Goal: Task Accomplishment & Management: Use online tool/utility

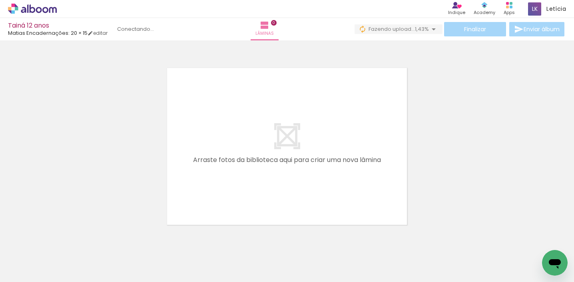
scroll to position [10, 0]
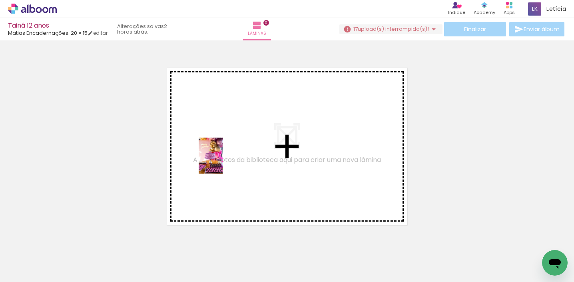
drag, startPoint x: 131, startPoint y: 264, endPoint x: 222, endPoint y: 161, distance: 137.5
click at [222, 161] on quentale-workspace at bounding box center [287, 141] width 574 height 282
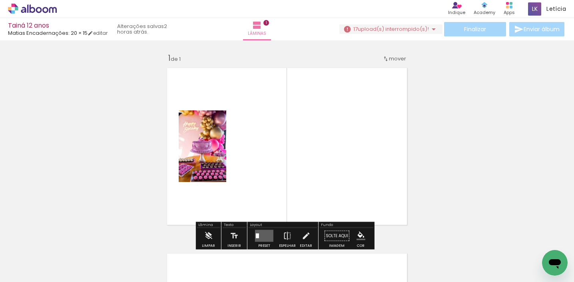
scroll to position [10, 0]
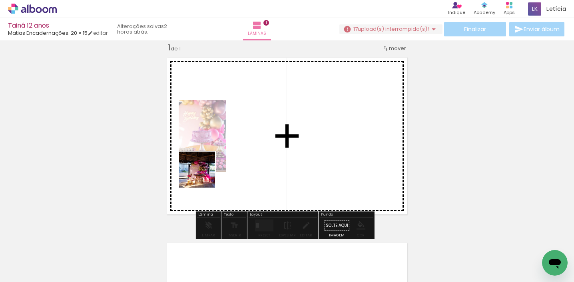
drag, startPoint x: 175, startPoint y: 265, endPoint x: 203, endPoint y: 165, distance: 104.5
click at [203, 165] on quentale-workspace at bounding box center [287, 141] width 574 height 282
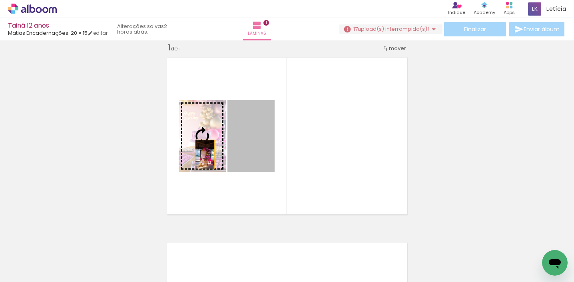
drag, startPoint x: 253, startPoint y: 153, endPoint x: 202, endPoint y: 154, distance: 51.1
click at [0, 0] on slot at bounding box center [0, 0] width 0 height 0
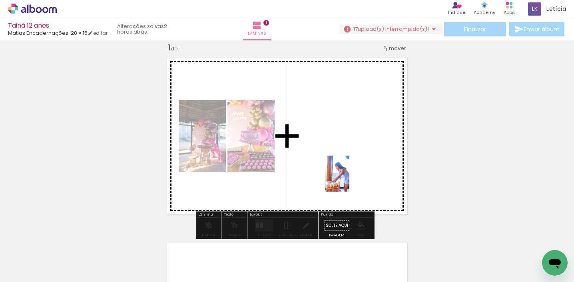
drag, startPoint x: 355, startPoint y: 264, endPoint x: 349, endPoint y: 179, distance: 85.3
click at [349, 179] on quentale-workspace at bounding box center [287, 141] width 574 height 282
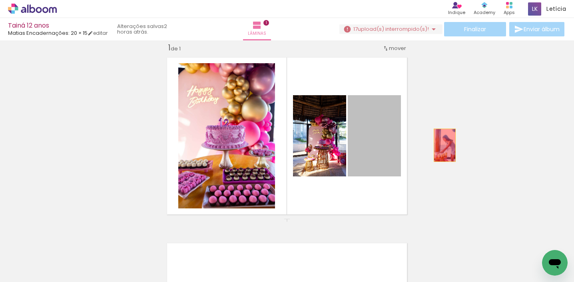
drag, startPoint x: 372, startPoint y: 164, endPoint x: 441, endPoint y: 145, distance: 72.0
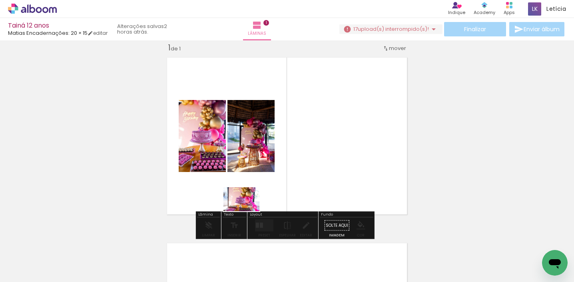
drag, startPoint x: 91, startPoint y: 264, endPoint x: 248, endPoint y: 202, distance: 169.6
click at [250, 205] on quentale-workspace at bounding box center [287, 141] width 574 height 282
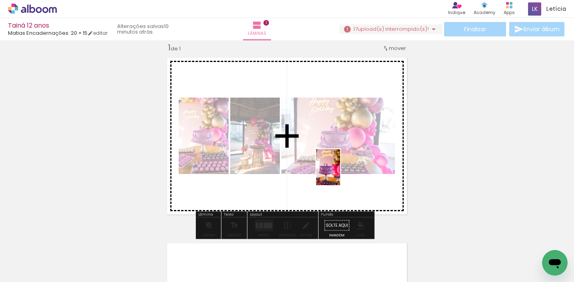
drag, startPoint x: 307, startPoint y: 265, endPoint x: 340, endPoint y: 173, distance: 97.9
click at [340, 173] on quentale-workspace at bounding box center [287, 141] width 574 height 282
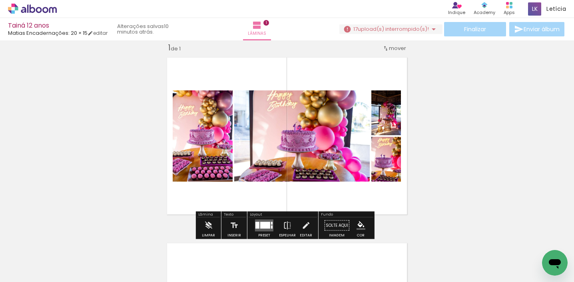
click at [260, 223] on div at bounding box center [265, 225] width 10 height 7
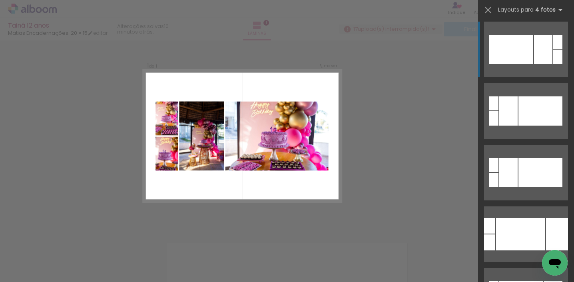
scroll to position [501, 0]
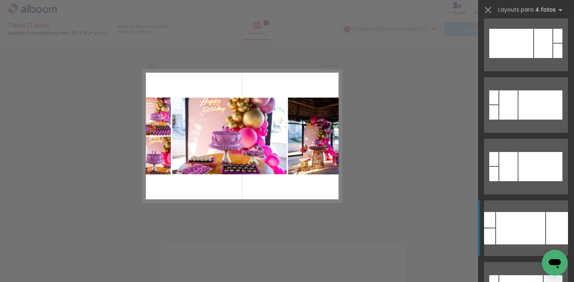
click at [530, 225] on div at bounding box center [520, 228] width 49 height 32
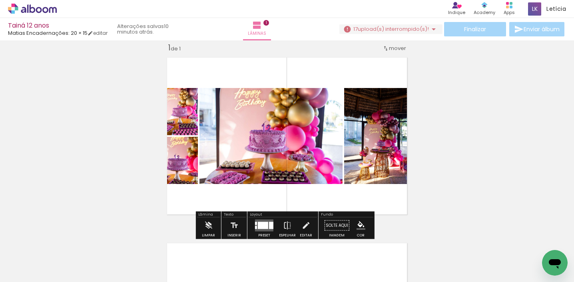
click at [269, 228] on div at bounding box center [271, 225] width 4 height 7
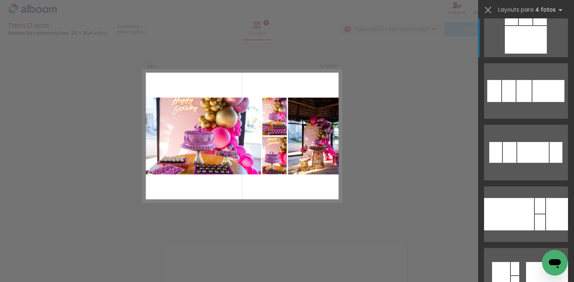
scroll to position [1410, 0]
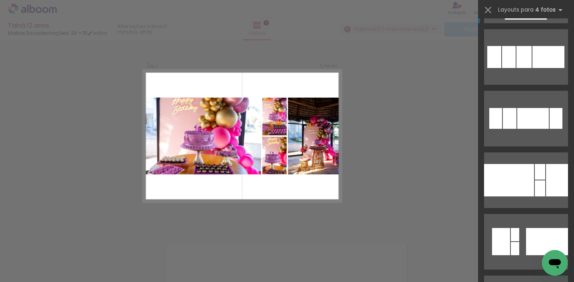
click at [521, 181] on div at bounding box center [509, 180] width 50 height 32
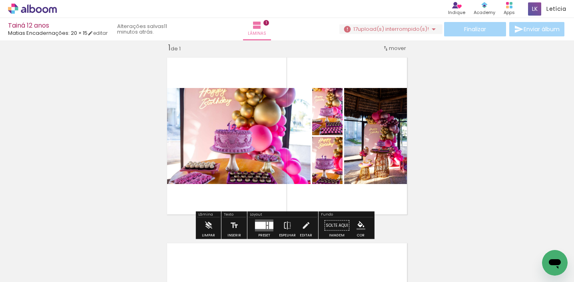
click at [477, 147] on div "Inserir lâmina 1 de 1" at bounding box center [287, 218] width 574 height 371
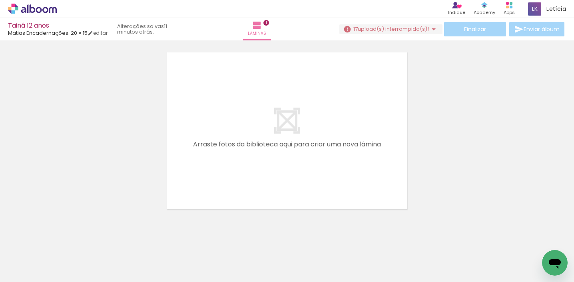
scroll to position [210, 0]
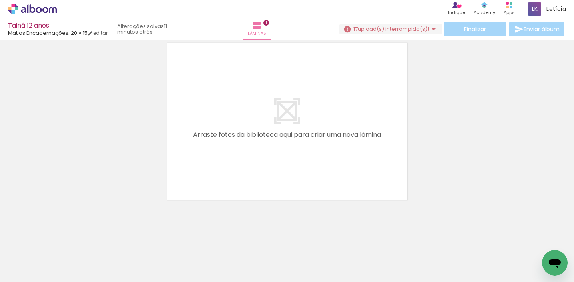
click at [199, 241] on iron-icon at bounding box center [197, 238] width 8 height 8
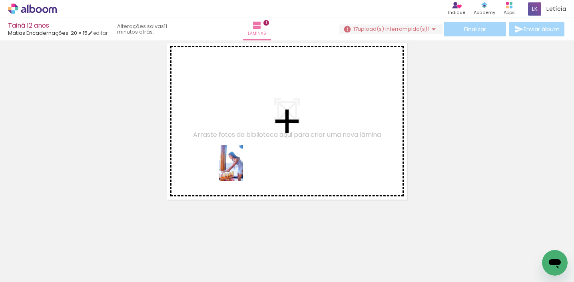
drag, startPoint x: 263, startPoint y: 257, endPoint x: 273, endPoint y: 217, distance: 40.8
click at [243, 169] on quentale-workspace at bounding box center [287, 141] width 574 height 282
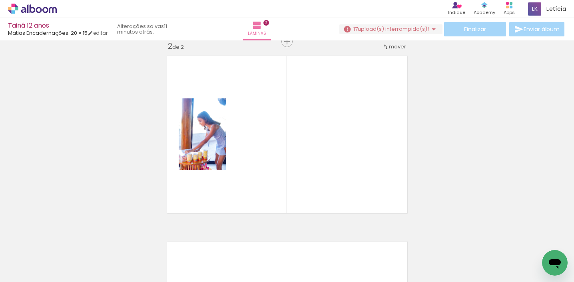
scroll to position [196, 0]
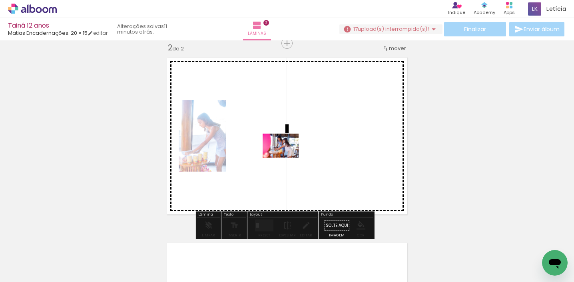
drag, startPoint x: 301, startPoint y: 246, endPoint x: 286, endPoint y: 157, distance: 89.9
click at [286, 157] on quentale-workspace at bounding box center [287, 141] width 574 height 282
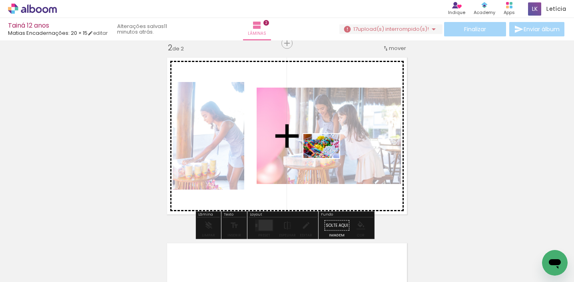
drag, startPoint x: 358, startPoint y: 259, endPoint x: 390, endPoint y: 248, distance: 33.9
click at [328, 158] on quentale-workspace at bounding box center [287, 141] width 574 height 282
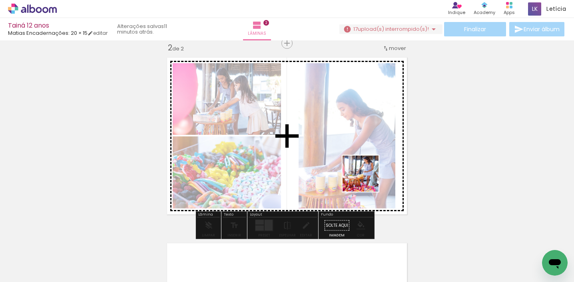
drag, startPoint x: 394, startPoint y: 259, endPoint x: 363, endPoint y: 172, distance: 93.0
click at [363, 172] on quentale-workspace at bounding box center [287, 141] width 574 height 282
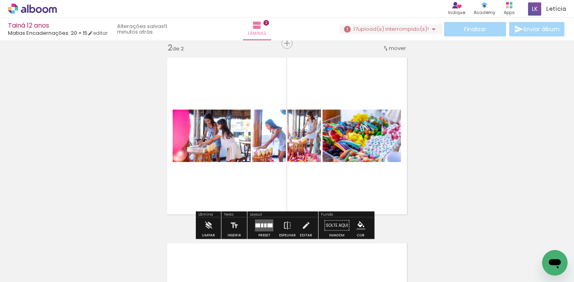
click at [264, 223] on div at bounding box center [265, 225] width 2 height 4
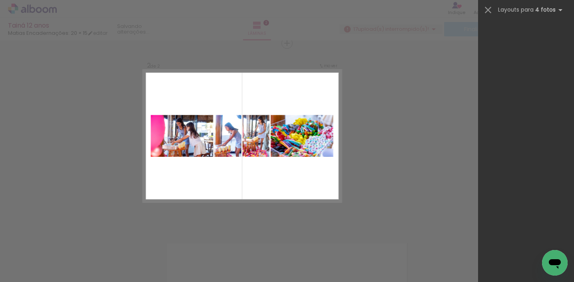
scroll to position [0, 0]
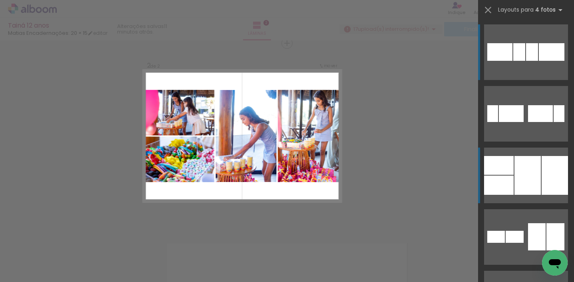
click at [541, 179] on div at bounding box center [554, 175] width 26 height 39
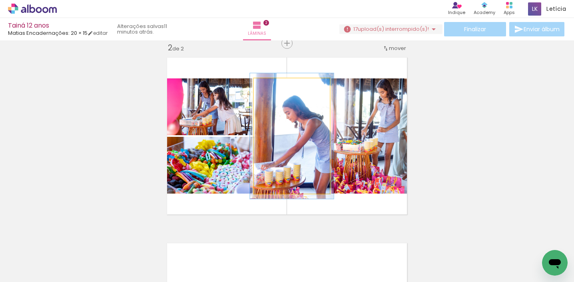
click at [274, 89] on div at bounding box center [274, 86] width 13 height 13
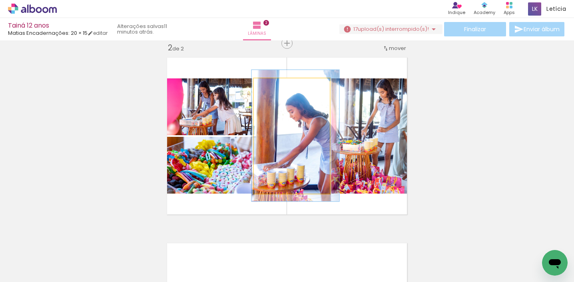
type paper-slider "114"
click at [277, 92] on div at bounding box center [276, 86] width 13 height 13
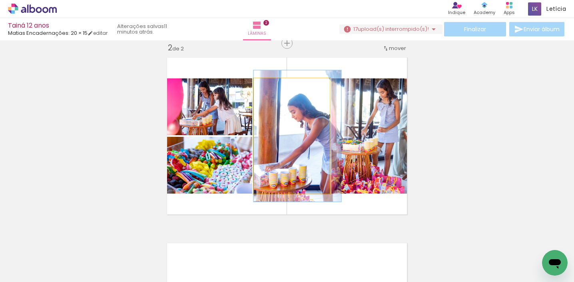
drag, startPoint x: 287, startPoint y: 117, endPoint x: 295, endPoint y: 117, distance: 8.0
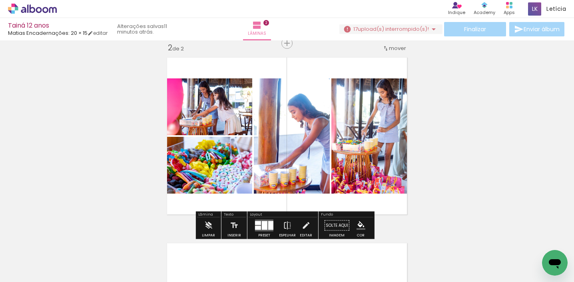
click at [449, 116] on div "Inserir lâmina 1 de 2 Inserir lâmina 2 de 2" at bounding box center [287, 125] width 574 height 556
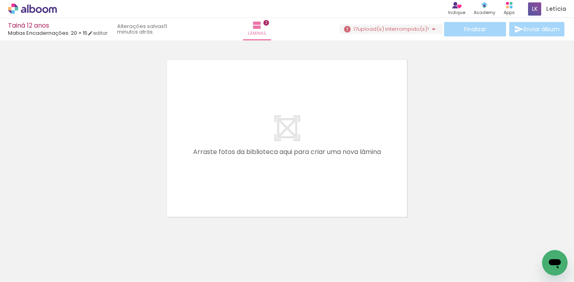
scroll to position [0, 298]
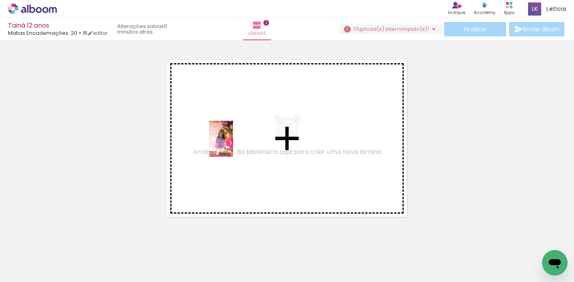
drag, startPoint x: 145, startPoint y: 256, endPoint x: 233, endPoint y: 145, distance: 141.9
click at [233, 145] on quentale-workspace at bounding box center [287, 141] width 574 height 282
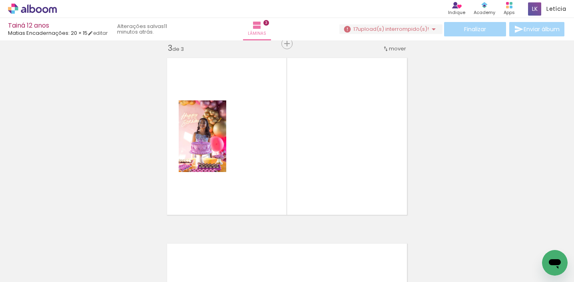
scroll to position [381, 0]
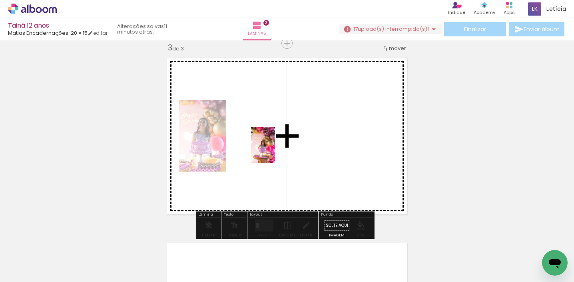
drag, startPoint x: 216, startPoint y: 232, endPoint x: 275, endPoint y: 151, distance: 100.0
click at [275, 151] on quentale-workspace at bounding box center [287, 141] width 574 height 282
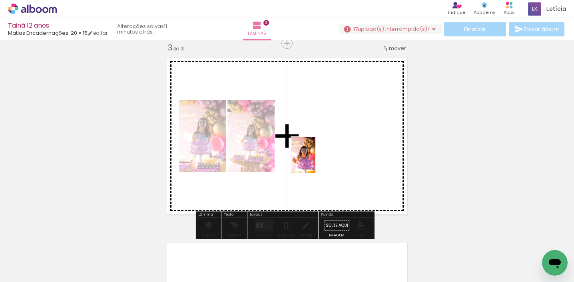
drag, startPoint x: 238, startPoint y: 263, endPoint x: 308, endPoint y: 172, distance: 114.3
click at [316, 160] on quentale-workspace at bounding box center [287, 141] width 574 height 282
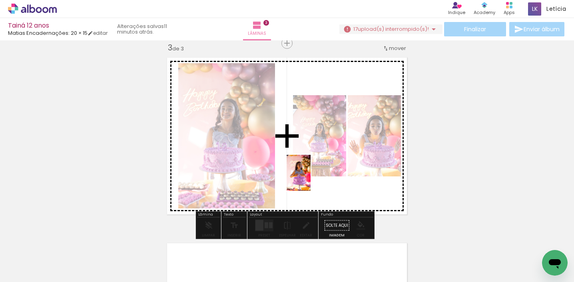
drag, startPoint x: 281, startPoint y: 259, endPoint x: 310, endPoint y: 179, distance: 85.8
click at [310, 179] on quentale-workspace at bounding box center [287, 141] width 574 height 282
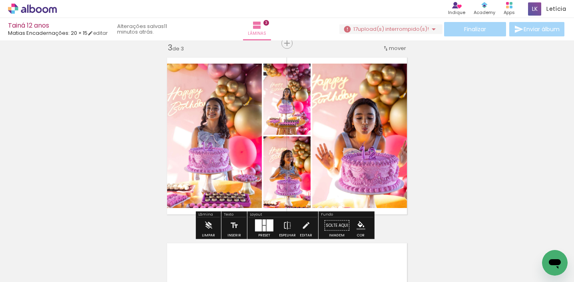
click at [267, 234] on iron-image at bounding box center [274, 254] width 28 height 41
click at [268, 224] on div at bounding box center [269, 225] width 7 height 12
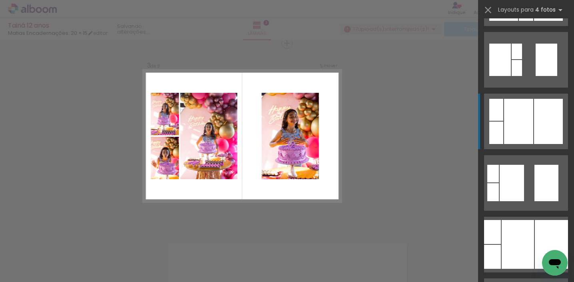
scroll to position [302, 0]
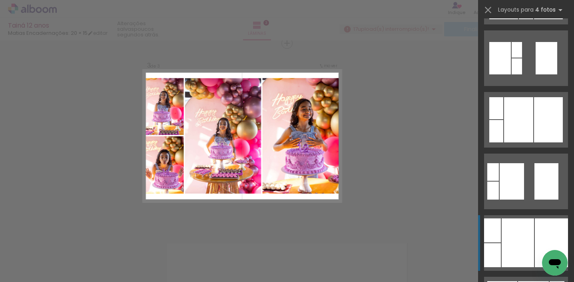
click at [525, 232] on div at bounding box center [517, 242] width 32 height 49
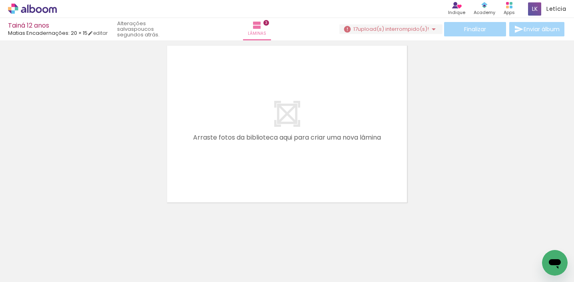
scroll to position [581, 0]
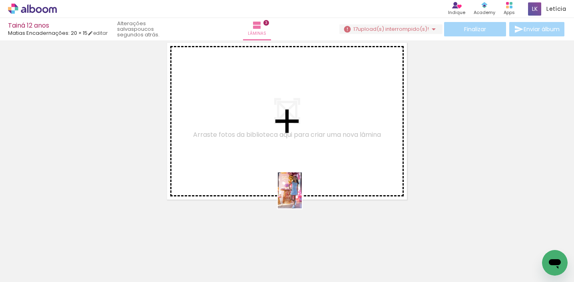
drag, startPoint x: 323, startPoint y: 256, endPoint x: 296, endPoint y: 181, distance: 80.1
click at [294, 184] on quentale-workspace at bounding box center [287, 141] width 574 height 282
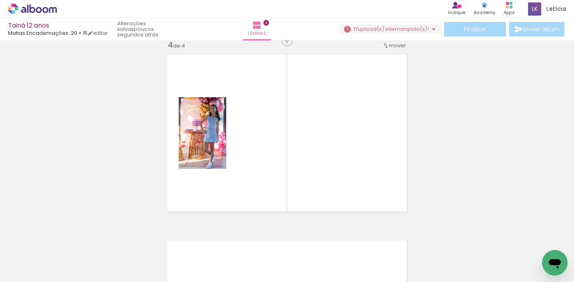
scroll to position [566, 0]
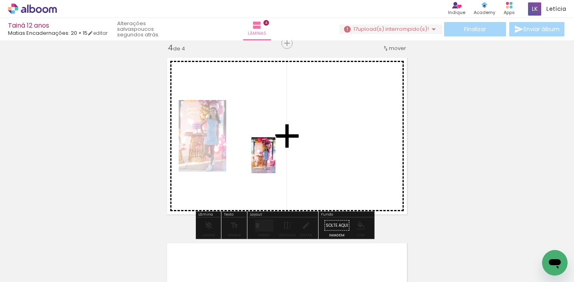
drag, startPoint x: 369, startPoint y: 257, endPoint x: 275, endPoint y: 161, distance: 134.7
click at [275, 161] on quentale-workspace at bounding box center [287, 141] width 574 height 282
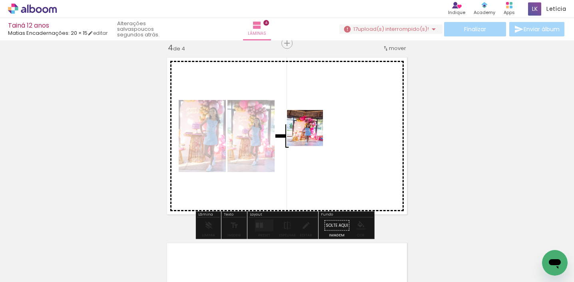
drag, startPoint x: 502, startPoint y: 264, endPoint x: 481, endPoint y: 187, distance: 79.2
click at [310, 127] on quentale-workspace at bounding box center [287, 141] width 574 height 282
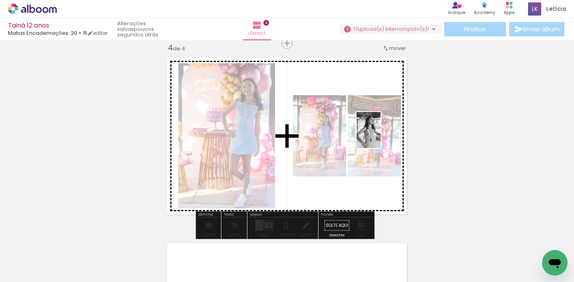
drag, startPoint x: 542, startPoint y: 248, endPoint x: 369, endPoint y: 152, distance: 197.0
click at [346, 134] on quentale-workspace at bounding box center [287, 141] width 574 height 282
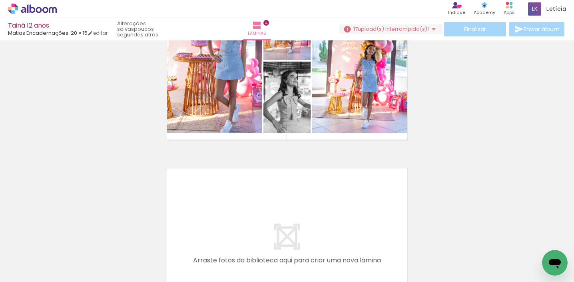
scroll to position [643, 0]
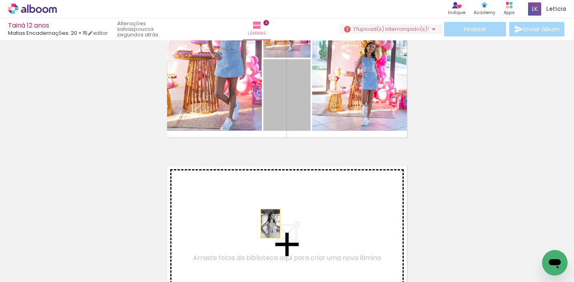
drag, startPoint x: 299, startPoint y: 102, endPoint x: 266, endPoint y: 220, distance: 122.6
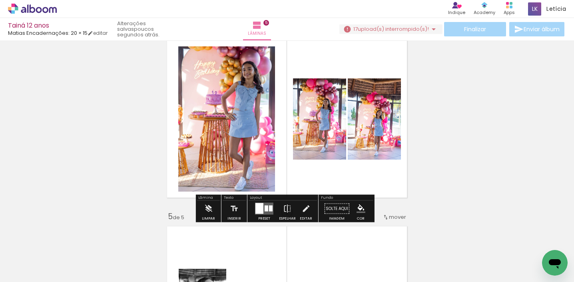
scroll to position [570, 0]
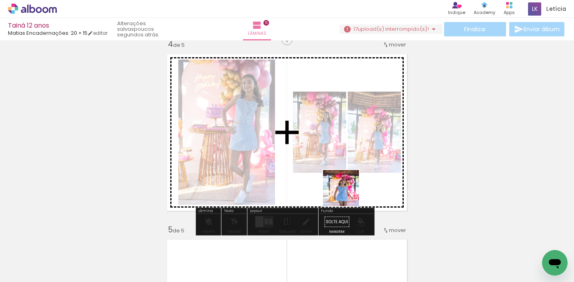
drag, startPoint x: 352, startPoint y: 253, endPoint x: 348, endPoint y: 184, distance: 69.2
click at [348, 184] on quentale-workspace at bounding box center [287, 141] width 574 height 282
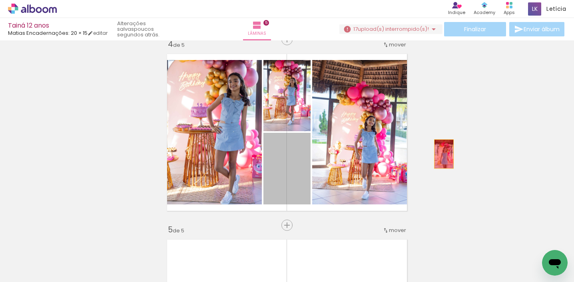
drag, startPoint x: 298, startPoint y: 173, endPoint x: 463, endPoint y: 153, distance: 165.5
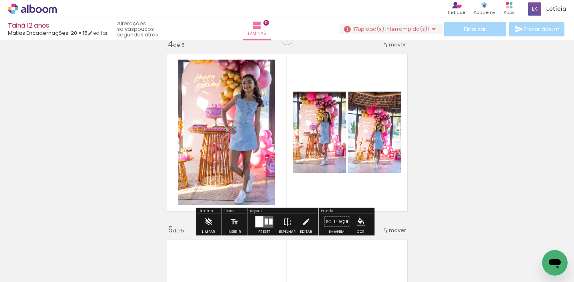
click at [336, 239] on iron-icon at bounding box center [335, 238] width 8 height 8
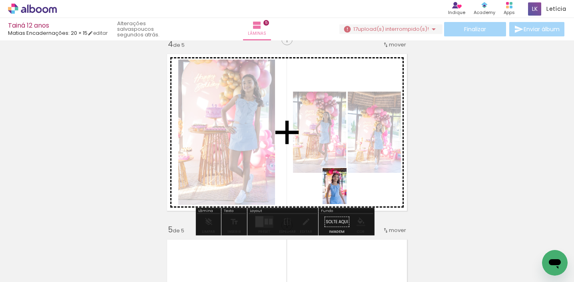
drag, startPoint x: 355, startPoint y: 266, endPoint x: 345, endPoint y: 187, distance: 79.3
click at [346, 189] on quentale-workspace at bounding box center [287, 141] width 574 height 282
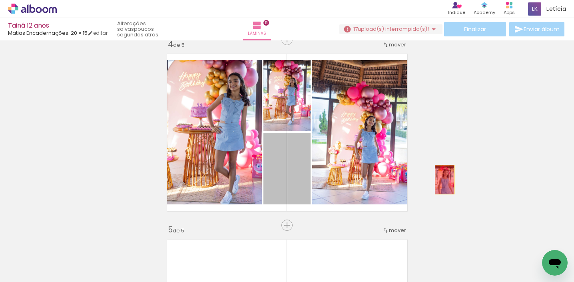
drag, startPoint x: 296, startPoint y: 165, endPoint x: 514, endPoint y: 173, distance: 218.6
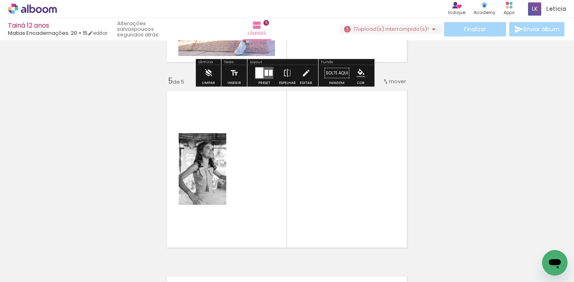
scroll to position [728, 0]
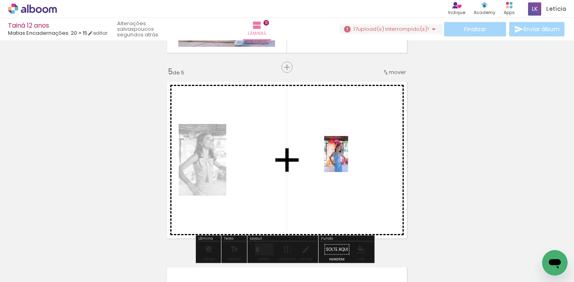
drag, startPoint x: 457, startPoint y: 261, endPoint x: 348, endPoint y: 160, distance: 148.7
click at [348, 160] on quentale-workspace at bounding box center [287, 141] width 574 height 282
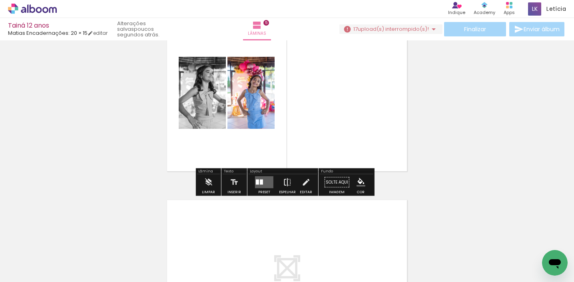
scroll to position [798, 0]
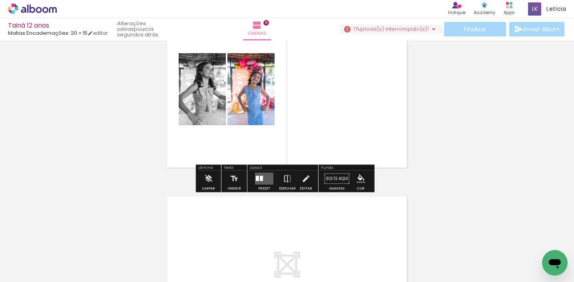
click at [260, 183] on quentale-layouter at bounding box center [264, 179] width 18 height 12
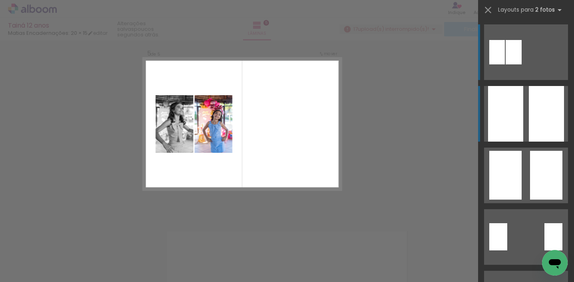
scroll to position [752, 0]
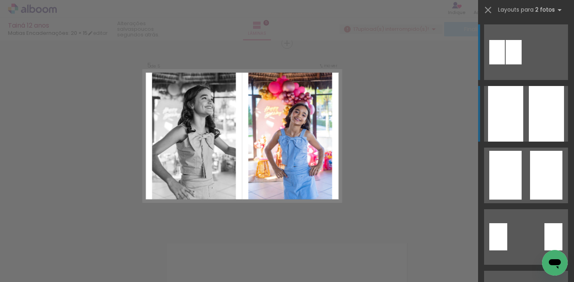
click at [537, 116] on div at bounding box center [545, 114] width 35 height 56
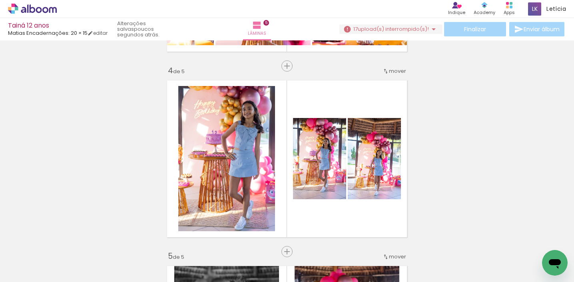
scroll to position [543, 0]
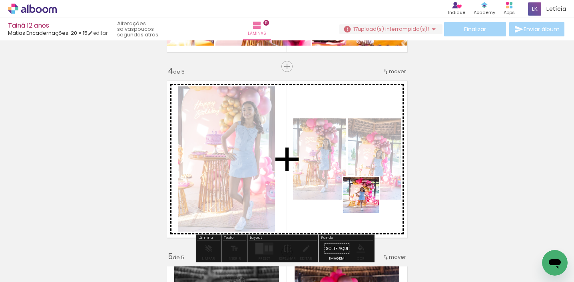
drag, startPoint x: 402, startPoint y: 264, endPoint x: 363, endPoint y: 188, distance: 85.2
click at [363, 188] on quentale-workspace at bounding box center [287, 141] width 574 height 282
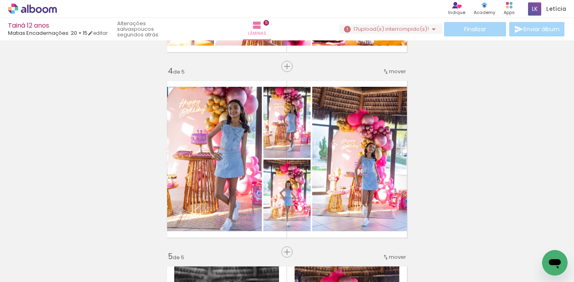
click at [340, 239] on iron-icon at bounding box center [335, 238] width 8 height 8
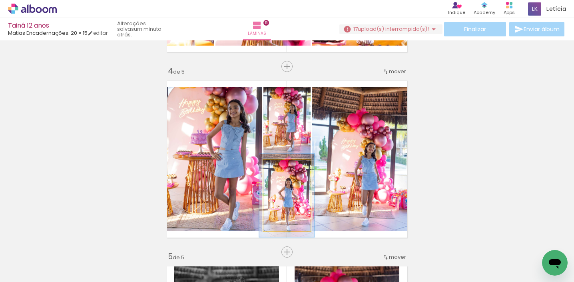
type paper-slider "116"
click at [280, 169] on div at bounding box center [282, 167] width 7 height 7
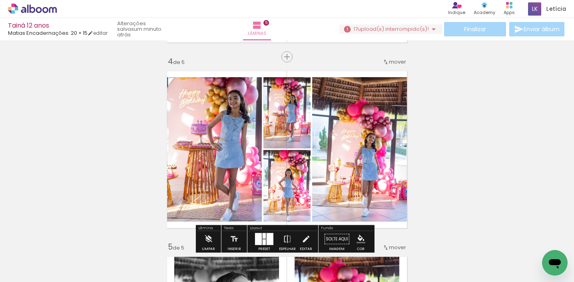
scroll to position [558, 0]
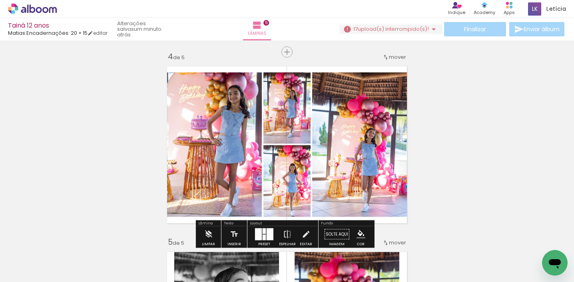
click at [477, 119] on div "Inserir lâmina 1 de 5 Inserir lâmina 2 de 5 Inserir lâmina 3 de 5 Inserir lâmin…" at bounding box center [287, 42] width 574 height 1112
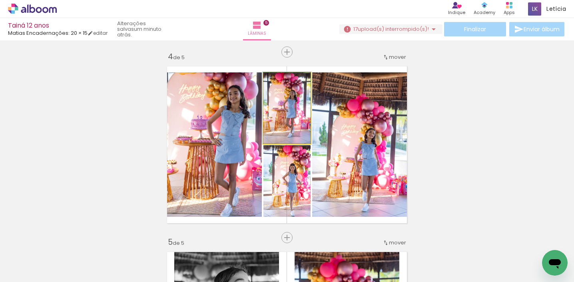
drag, startPoint x: 298, startPoint y: 110, endPoint x: 292, endPoint y: 112, distance: 5.6
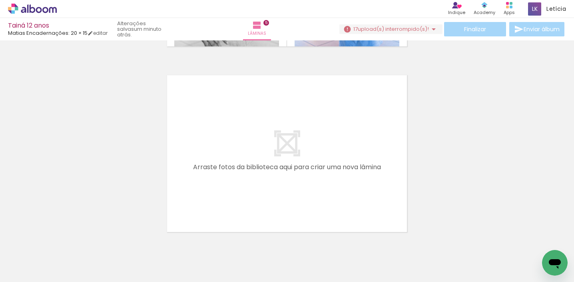
scroll to position [952, 0]
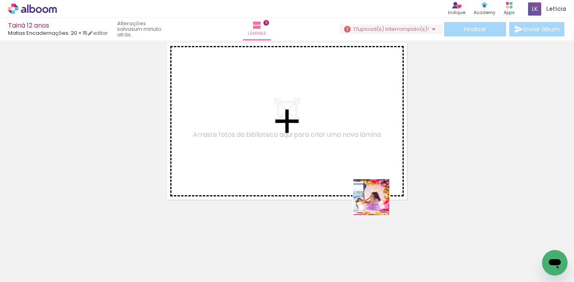
drag, startPoint x: 453, startPoint y: 264, endPoint x: 436, endPoint y: 227, distance: 41.1
click at [332, 175] on quentale-workspace at bounding box center [287, 141] width 574 height 282
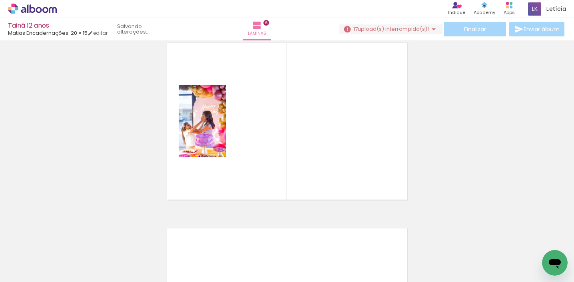
scroll to position [937, 0]
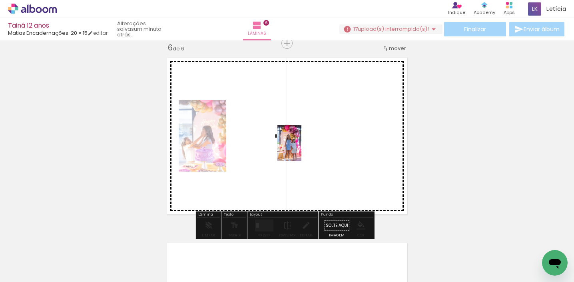
drag, startPoint x: 489, startPoint y: 263, endPoint x: 301, endPoint y: 149, distance: 219.8
click at [301, 149] on quentale-workspace at bounding box center [287, 141] width 574 height 282
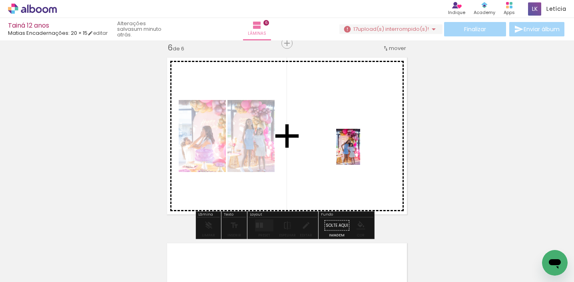
drag, startPoint x: 529, startPoint y: 250, endPoint x: 336, endPoint y: 147, distance: 218.4
click at [336, 147] on quentale-workspace at bounding box center [287, 141] width 574 height 282
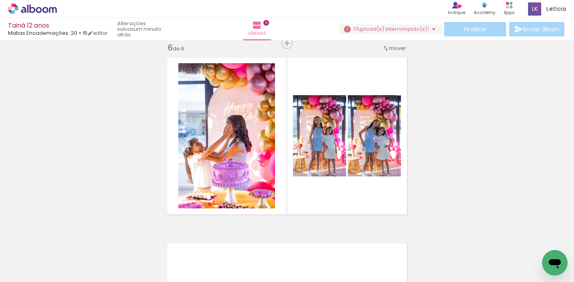
scroll to position [0, 641]
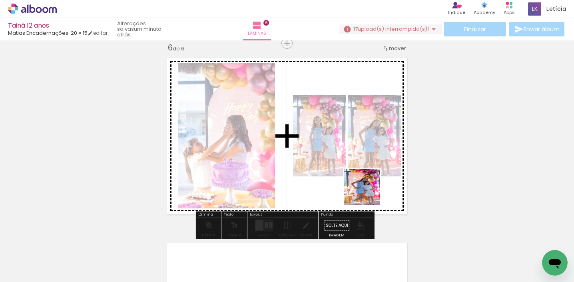
drag, startPoint x: 393, startPoint y: 239, endPoint x: 383, endPoint y: 207, distance: 34.0
click at [368, 193] on quentale-workspace at bounding box center [287, 141] width 574 height 282
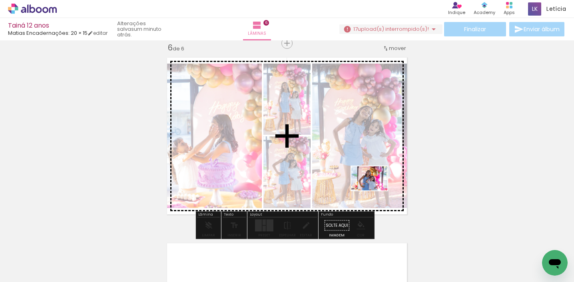
drag, startPoint x: 435, startPoint y: 260, endPoint x: 375, endPoint y: 190, distance: 91.5
click at [375, 190] on quentale-workspace at bounding box center [287, 141] width 574 height 282
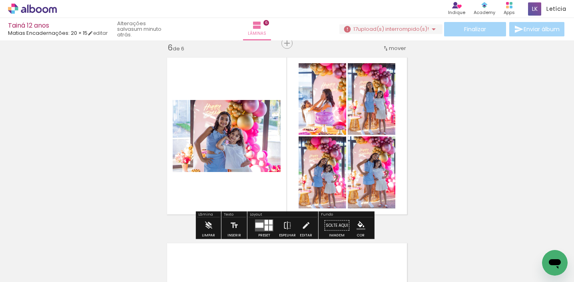
click at [260, 222] on quentale-layouter at bounding box center [264, 225] width 18 height 12
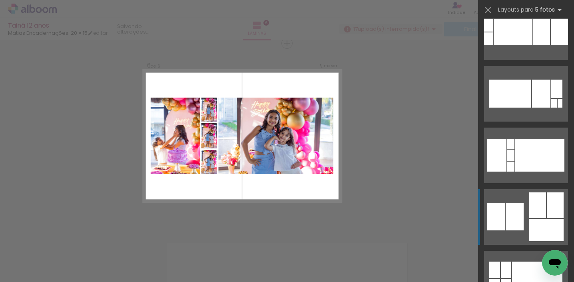
scroll to position [396, 0]
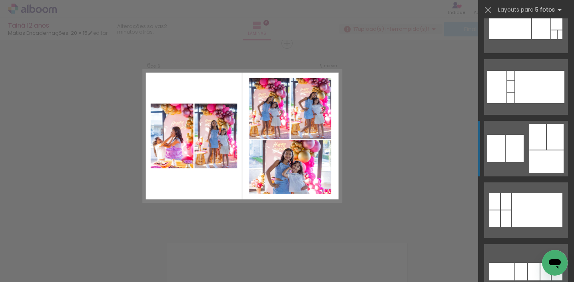
click at [542, 164] on div at bounding box center [546, 161] width 34 height 22
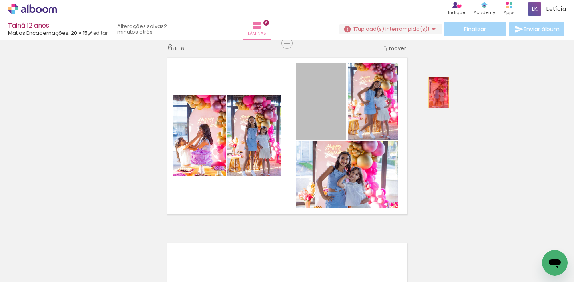
drag, startPoint x: 324, startPoint y: 115, endPoint x: 494, endPoint y: 93, distance: 172.1
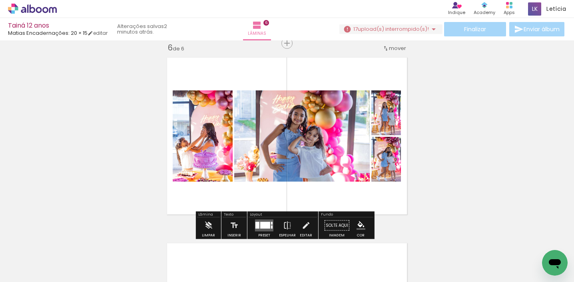
click at [267, 218] on div at bounding box center [264, 225] width 22 height 16
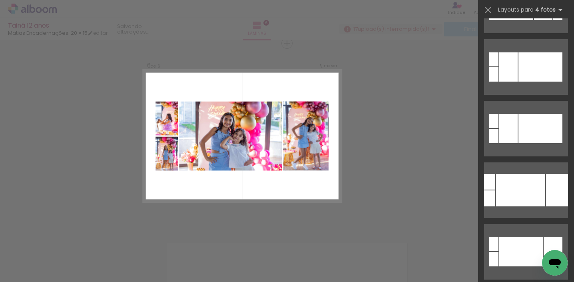
scroll to position [729, 0]
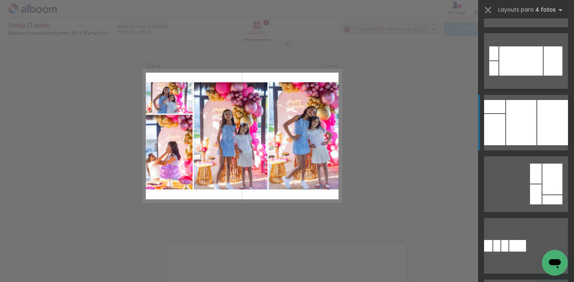
click at [528, 136] on div at bounding box center [521, 122] width 30 height 45
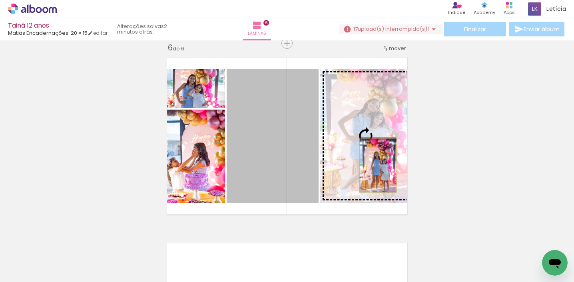
drag, startPoint x: 296, startPoint y: 179, endPoint x: 375, endPoint y: 165, distance: 79.9
click at [0, 0] on slot at bounding box center [0, 0] width 0 height 0
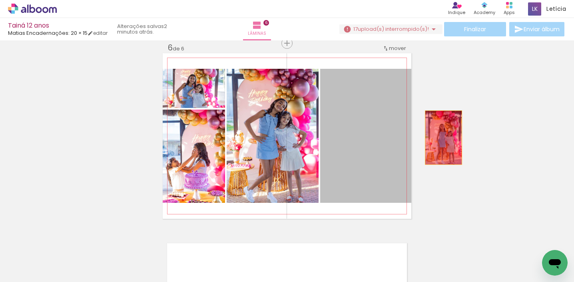
drag, startPoint x: 377, startPoint y: 157, endPoint x: 473, endPoint y: 130, distance: 99.1
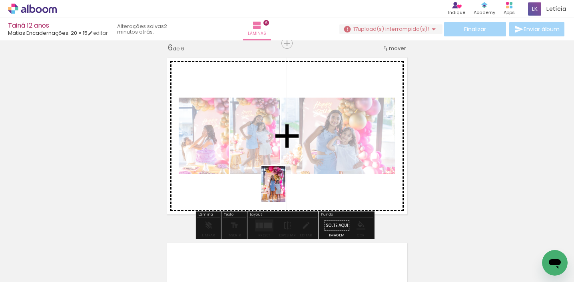
drag, startPoint x: 308, startPoint y: 266, endPoint x: 275, endPoint y: 187, distance: 85.4
click at [275, 187] on quentale-workspace at bounding box center [287, 141] width 574 height 282
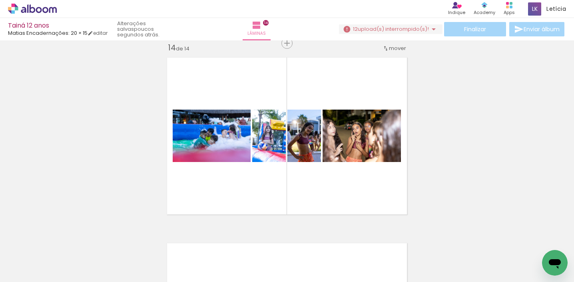
scroll to position [0, 2000]
